Goal: Communication & Community: Connect with others

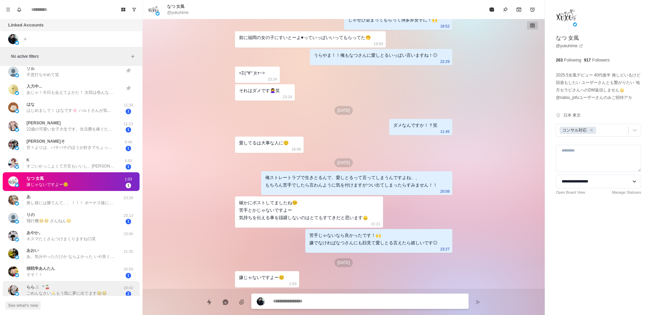
scroll to position [383, 0]
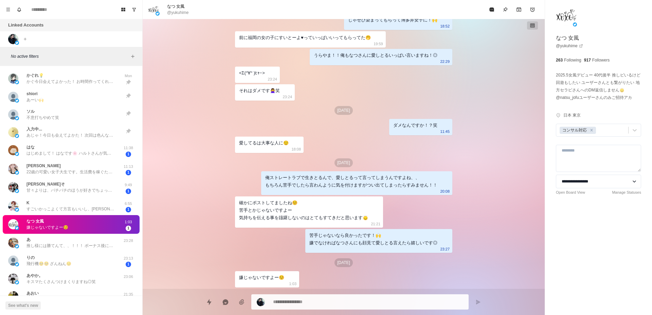
click at [43, 155] on p "はじめまして！ はなです🌸 ハルトさんが気になってDMさせていただきました。 わたしは福岡在住なのですが、こちらに出張をされることはありますでしょうか？" at bounding box center [70, 153] width 88 height 6
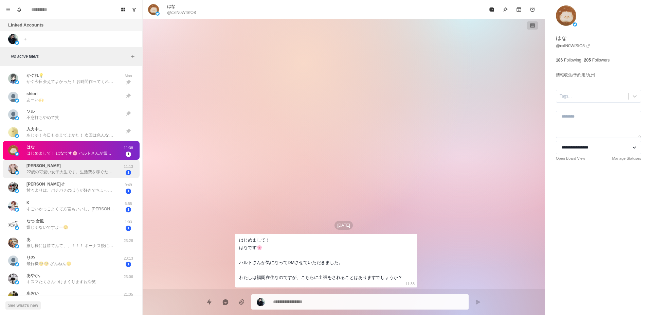
click at [38, 166] on p "[PERSON_NAME]" at bounding box center [43, 166] width 34 height 6
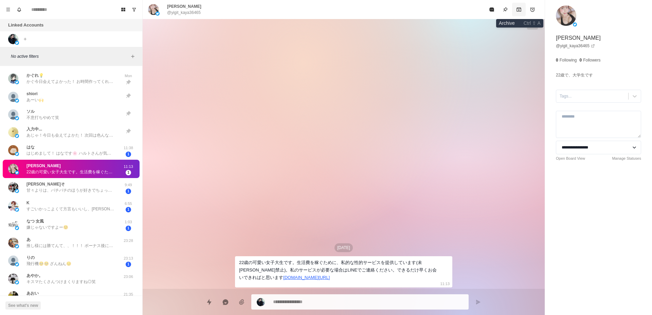
click at [521, 12] on icon "Archive" at bounding box center [518, 9] width 5 height 5
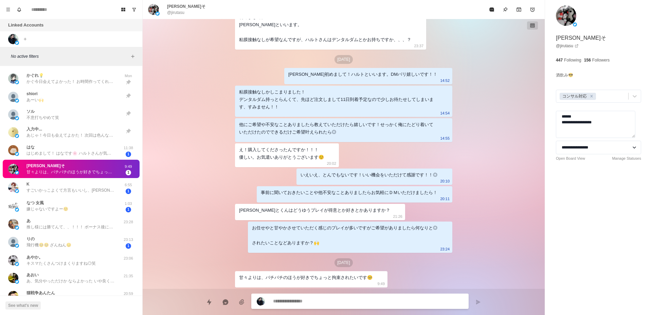
scroll to position [426, 0]
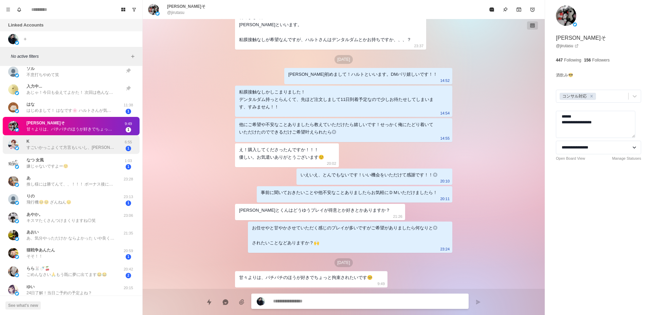
click at [74, 151] on div "K すごいかっこよくて方言もいいし、[PERSON_NAME]とくんにぐちゃぐちゃにされたいなと会いたいなと思いました！" at bounding box center [64, 144] width 112 height 13
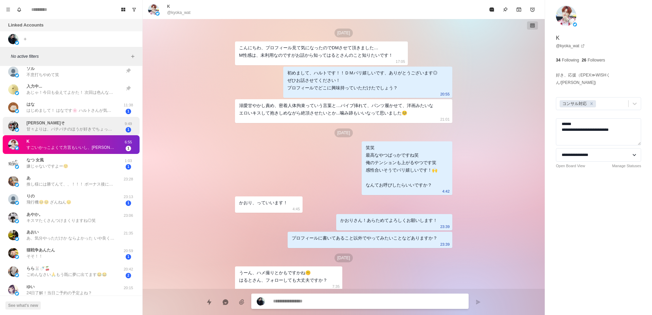
scroll to position [683, 0]
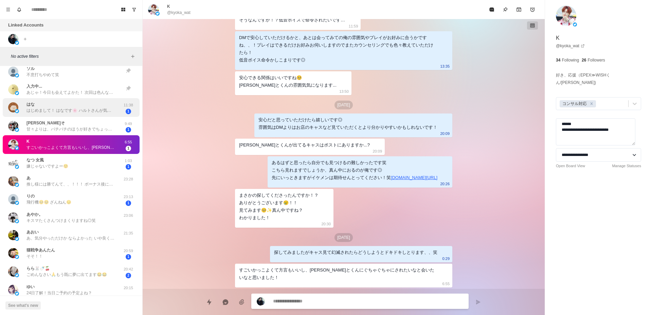
click at [80, 113] on p "はじめまして！ はなです🌸 ハルトさんが気になってDMさせていただきました。 わたしは福岡在住なのですが、こちらに出張をされることはありますでしょうか？" at bounding box center [70, 110] width 88 height 6
type textarea "*"
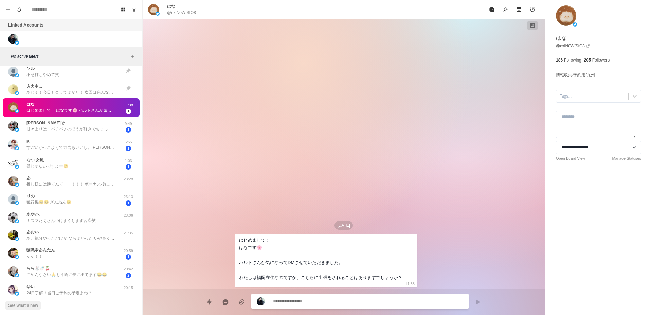
scroll to position [0, 0]
click at [574, 95] on div at bounding box center [592, 95] width 65 height 7
click at [574, 121] on div "コンサル対応" at bounding box center [598, 124] width 85 height 12
click at [601, 97] on div at bounding box center [611, 95] width 28 height 7
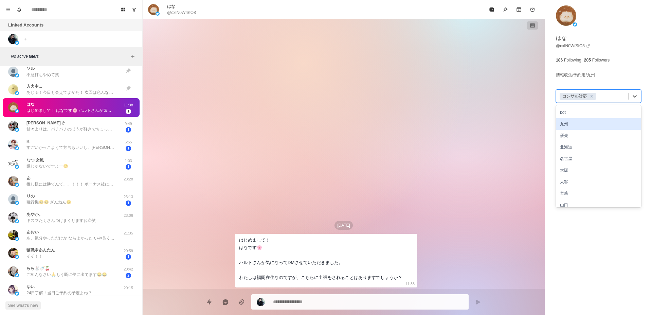
click at [588, 124] on div "九州" at bounding box center [598, 124] width 85 height 12
click at [619, 100] on div at bounding box center [622, 95] width 6 height 7
click at [581, 183] on div "福岡" at bounding box center [598, 177] width 85 height 12
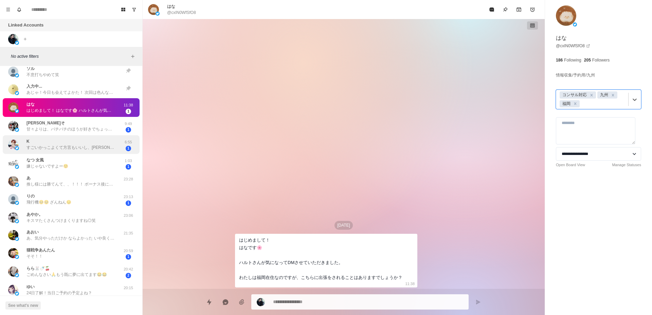
click at [49, 149] on p "すごいかっこよくて方言もいいし、[PERSON_NAME]とくんにぐちゃぐちゃにされたいなと会いたいなと思いました！" at bounding box center [70, 147] width 88 height 6
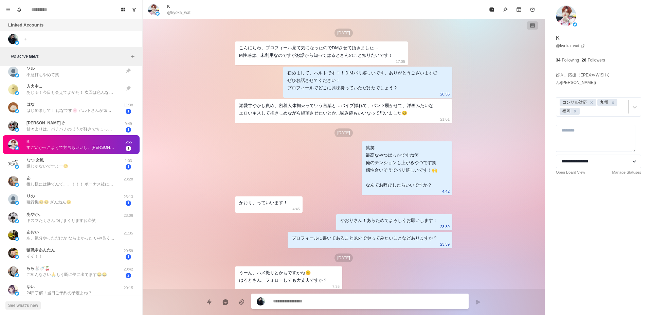
type textarea "*"
type textarea "**********"
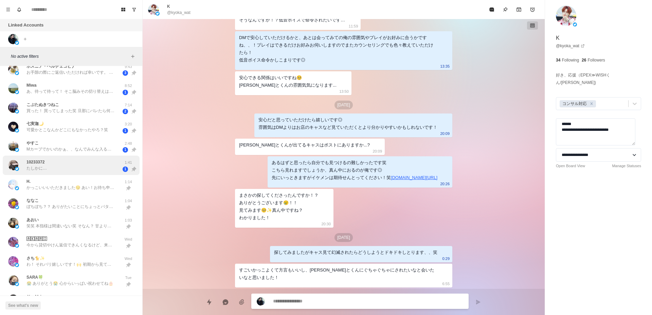
click at [96, 166] on div "10233372 たしかに…" at bounding box center [64, 165] width 112 height 14
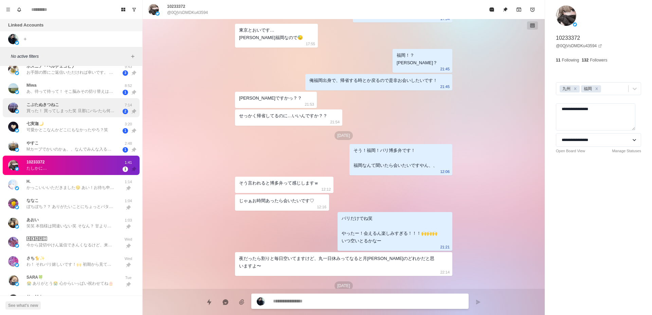
scroll to position [0, 0]
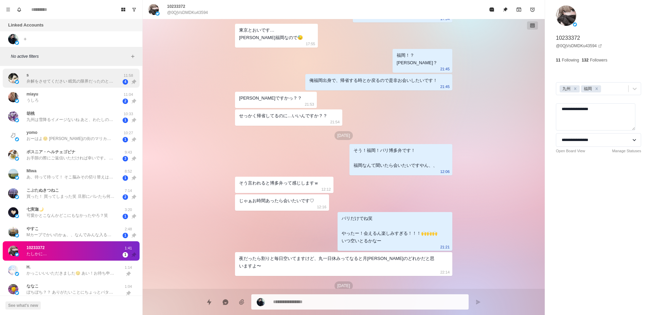
click at [70, 85] on div "s 弁解をさせてください 眠気の限界だったのとちょっと酔ってました はずかし…… 11:58 4" at bounding box center [71, 78] width 137 height 19
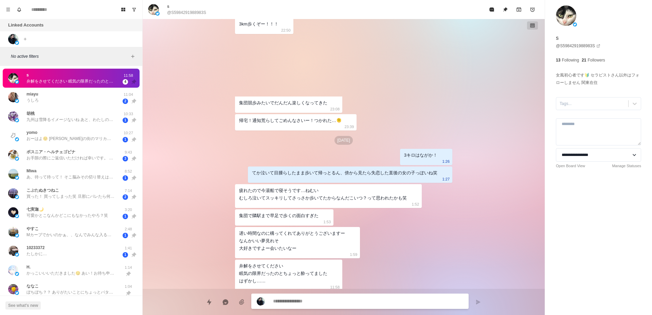
scroll to position [1691, 0]
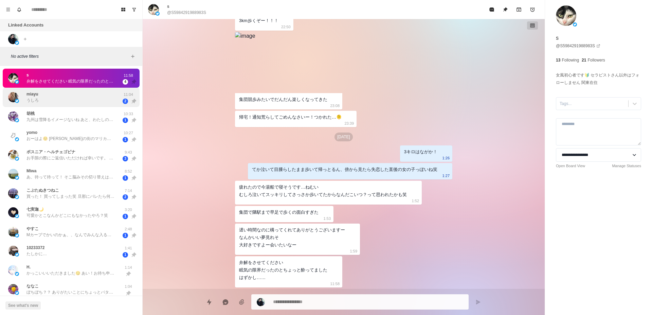
click at [94, 103] on div "miayu うしろ" at bounding box center [64, 97] width 112 height 14
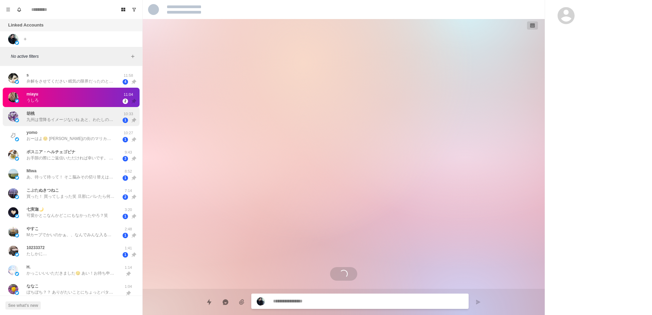
scroll to position [825, 0]
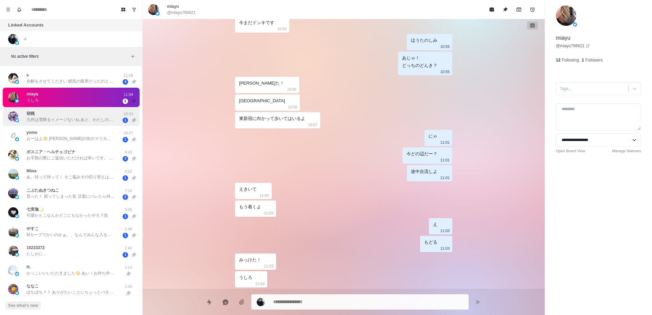
click at [95, 118] on p "九州は雪降るイメージないね あと、わたしの父親熊本出身なの" at bounding box center [70, 119] width 88 height 6
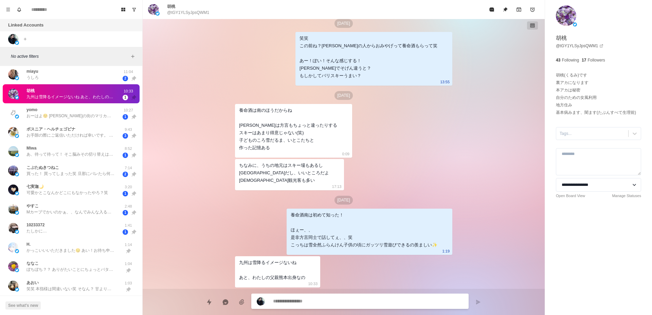
scroll to position [43, 0]
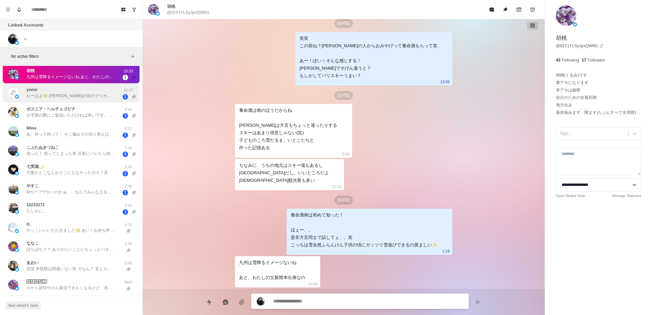
click at [101, 101] on div "yomo おーはよ☺️ [PERSON_NAME]の街のマリカーみたいに乗りこなしてぶいぶい言わせるんだよ🥳 潰れませんよう！ 会えること喜んでくれるのが よ…" at bounding box center [71, 92] width 137 height 19
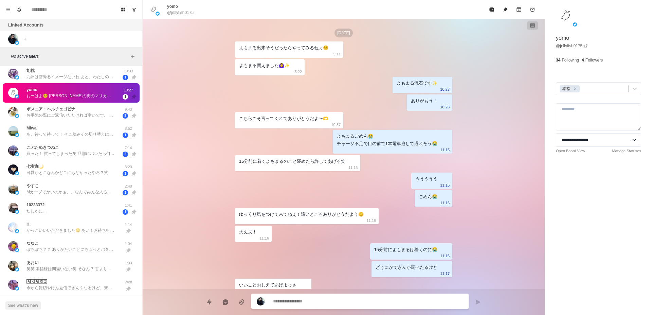
scroll to position [2009, 0]
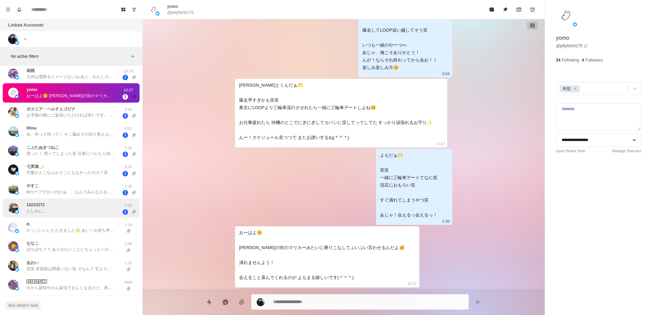
click at [105, 205] on div "10233372 たしかに…" at bounding box center [64, 208] width 112 height 14
type textarea "*"
type textarea "**********"
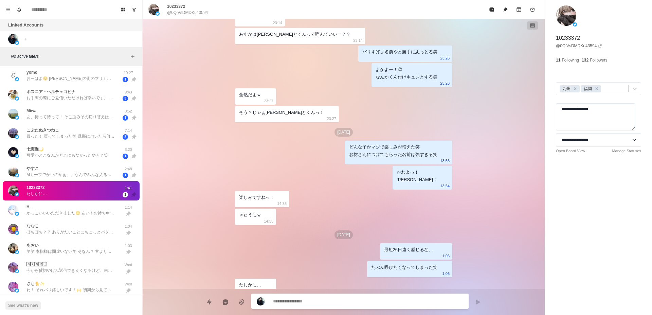
scroll to position [0, 0]
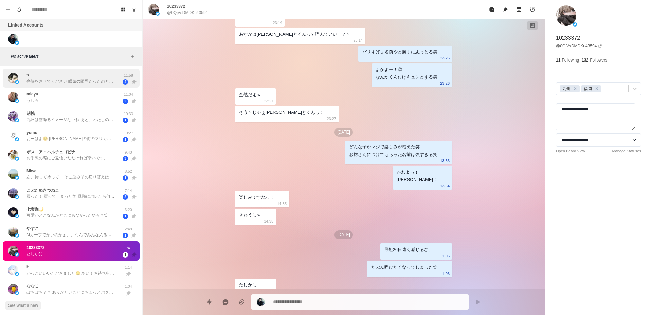
click at [82, 83] on p "弁解をさせてください 眠気の限界だったのとちょっと酔ってました はずかし……" at bounding box center [70, 81] width 88 height 6
type textarea "*"
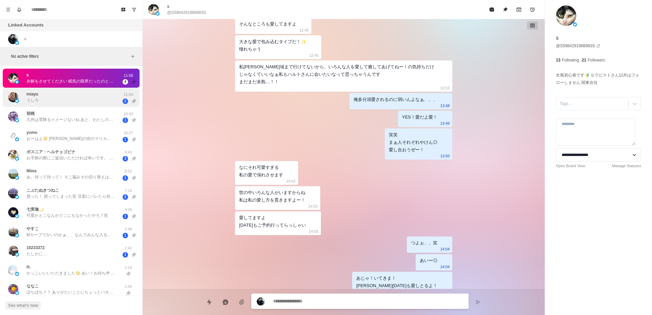
click at [79, 98] on div "miayu うしろ" at bounding box center [64, 97] width 112 height 14
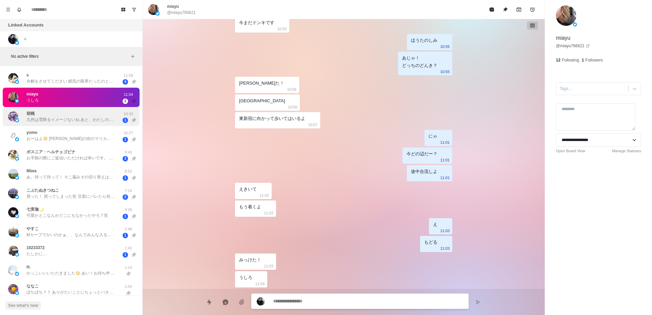
click at [78, 114] on div "胡桃 九州は雪降るイメージないね あと、わたしの父親熊本出身なの" at bounding box center [70, 116] width 88 height 12
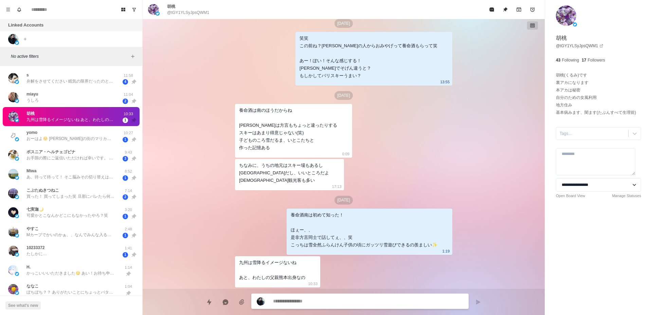
scroll to position [43, 0]
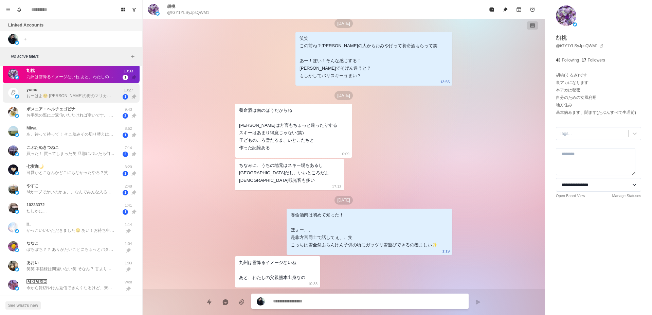
click at [81, 100] on div "yomo おーはよ☺️ [PERSON_NAME]の街のマリカーみたいに乗りこなしてぶいぶい言わせるんだよ🥳 潰れませんよう！ 会えること喜んでくれるのが よ…" at bounding box center [71, 92] width 137 height 19
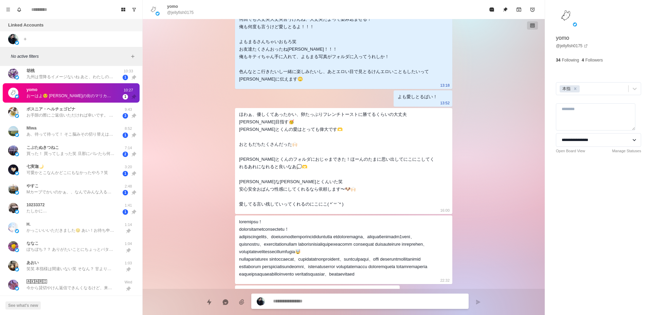
scroll to position [2009, 0]
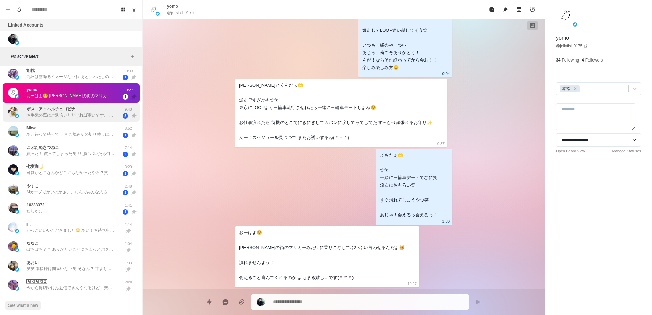
click at [83, 113] on p "お手隙の際にご返信いただければ幸いです。 振り回してしまって申し訳ないです……本当はめちゃくちゃ会いたかったです！！！😂😂😂" at bounding box center [70, 115] width 88 height 6
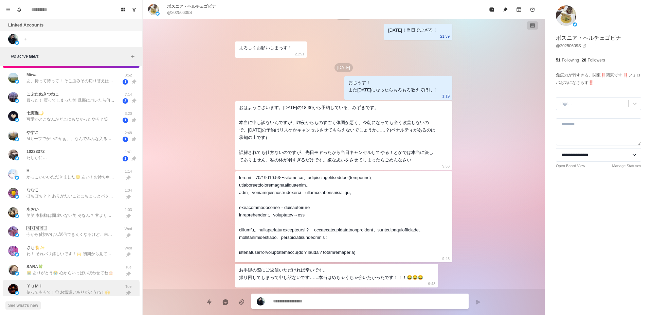
scroll to position [0, 0]
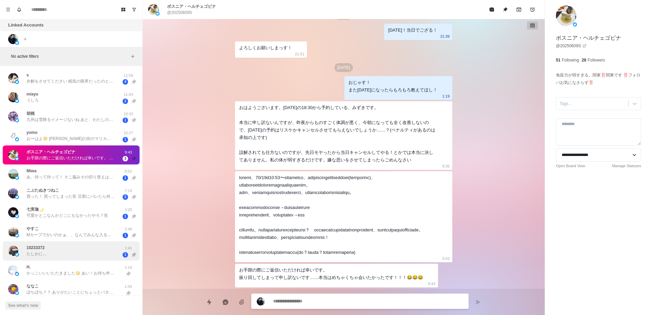
click at [70, 249] on div "10233372 たしかに…" at bounding box center [64, 251] width 112 height 14
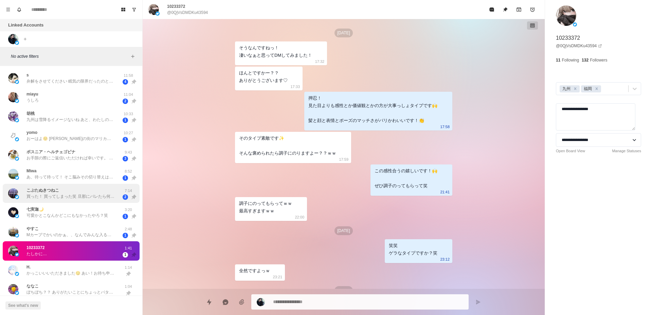
click at [71, 196] on p "買った！ 買ってしまった笑 旦那にバレたら何て言お😓" at bounding box center [70, 196] width 88 height 6
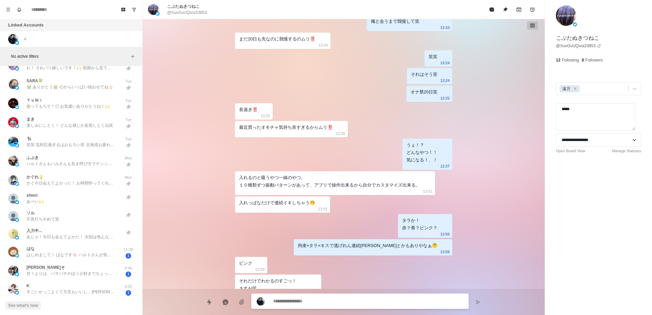
scroll to position [385, 0]
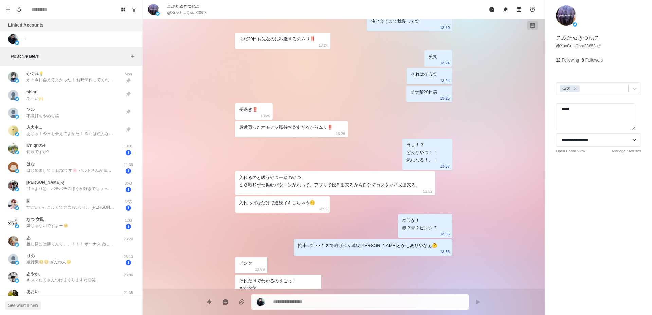
type textarea "*"
